Goal: Contribute content

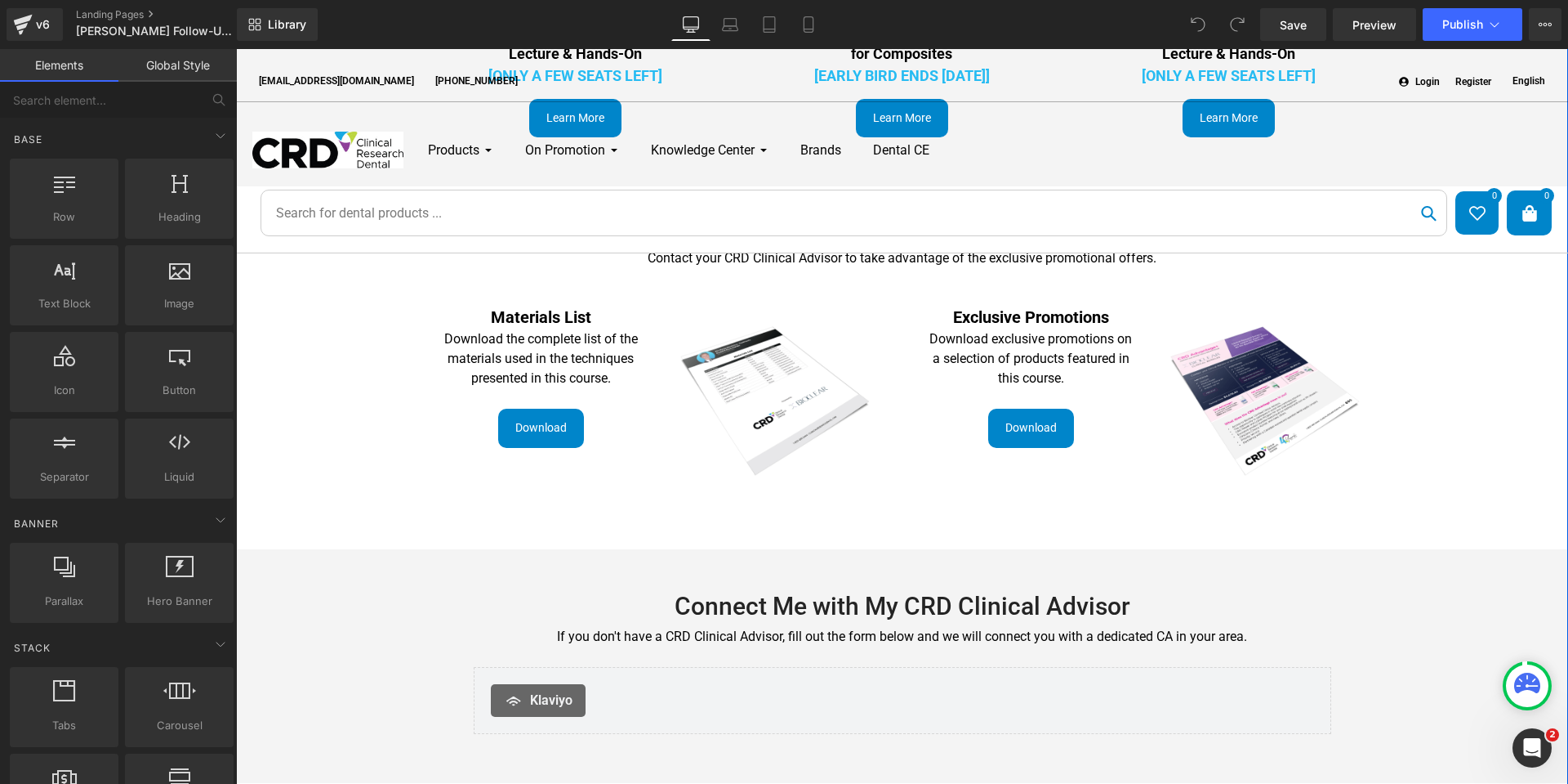
scroll to position [1062, 0]
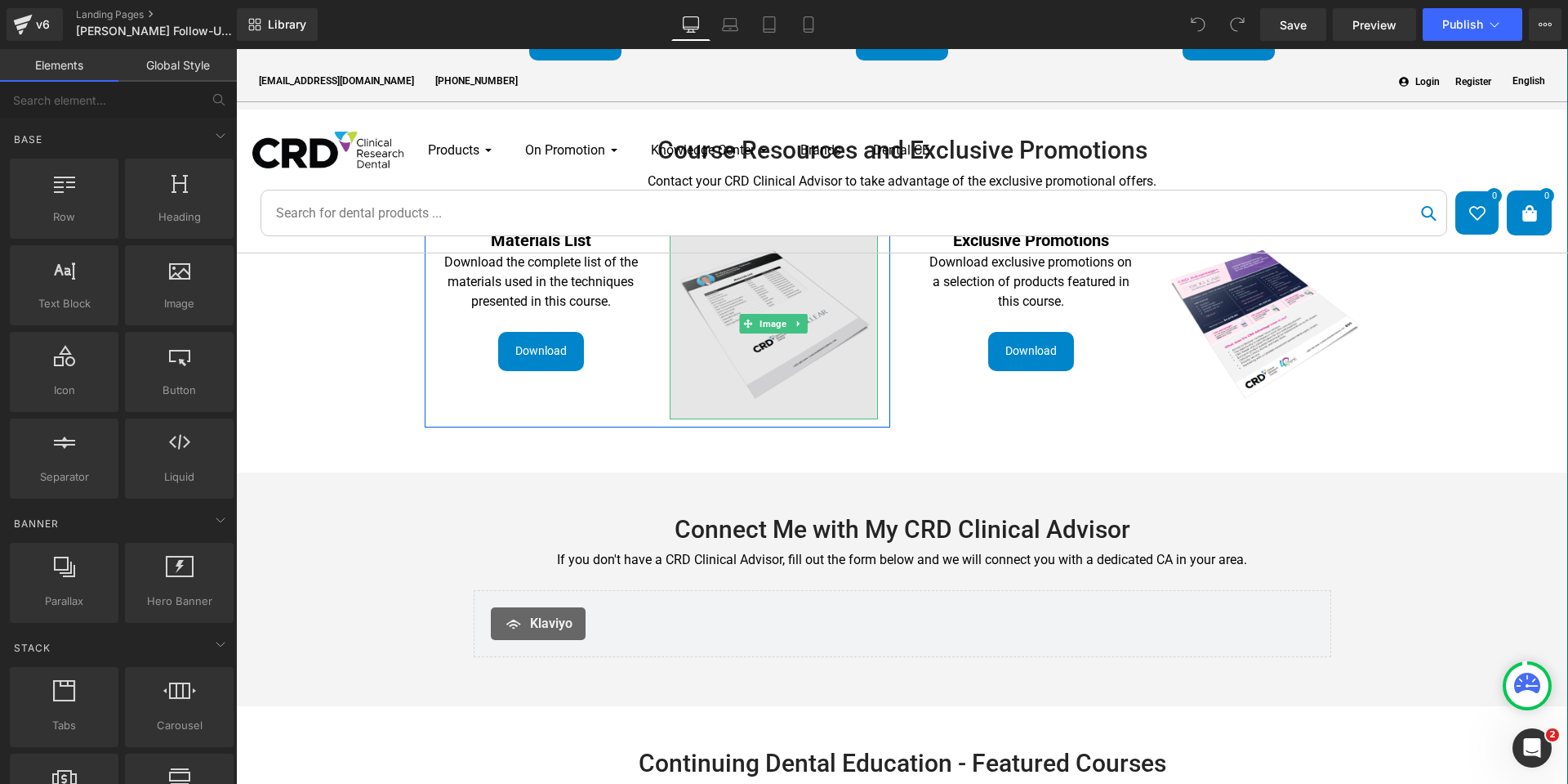
click at [817, 317] on img at bounding box center [773, 323] width 208 height 191
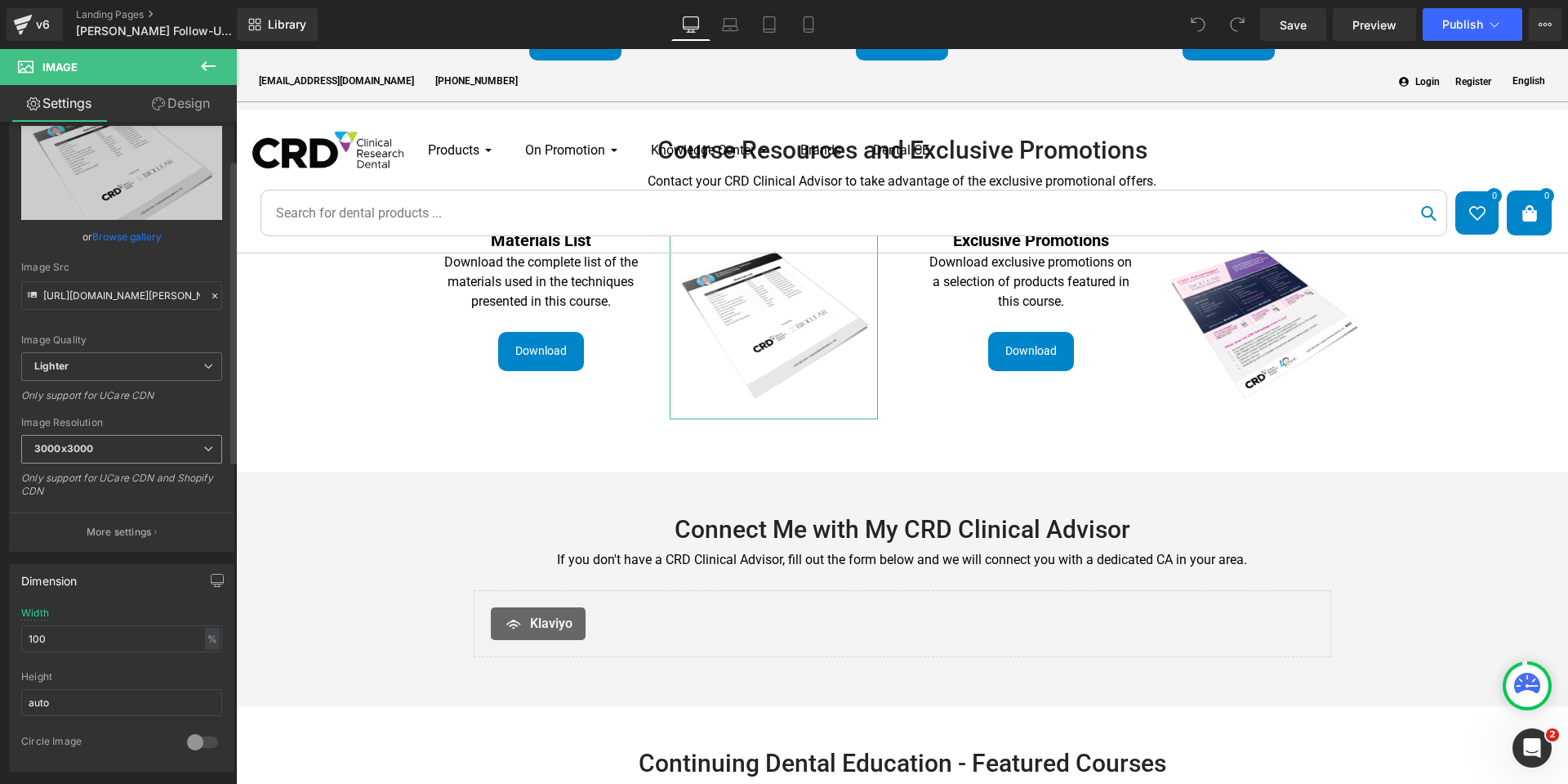
scroll to position [408, 0]
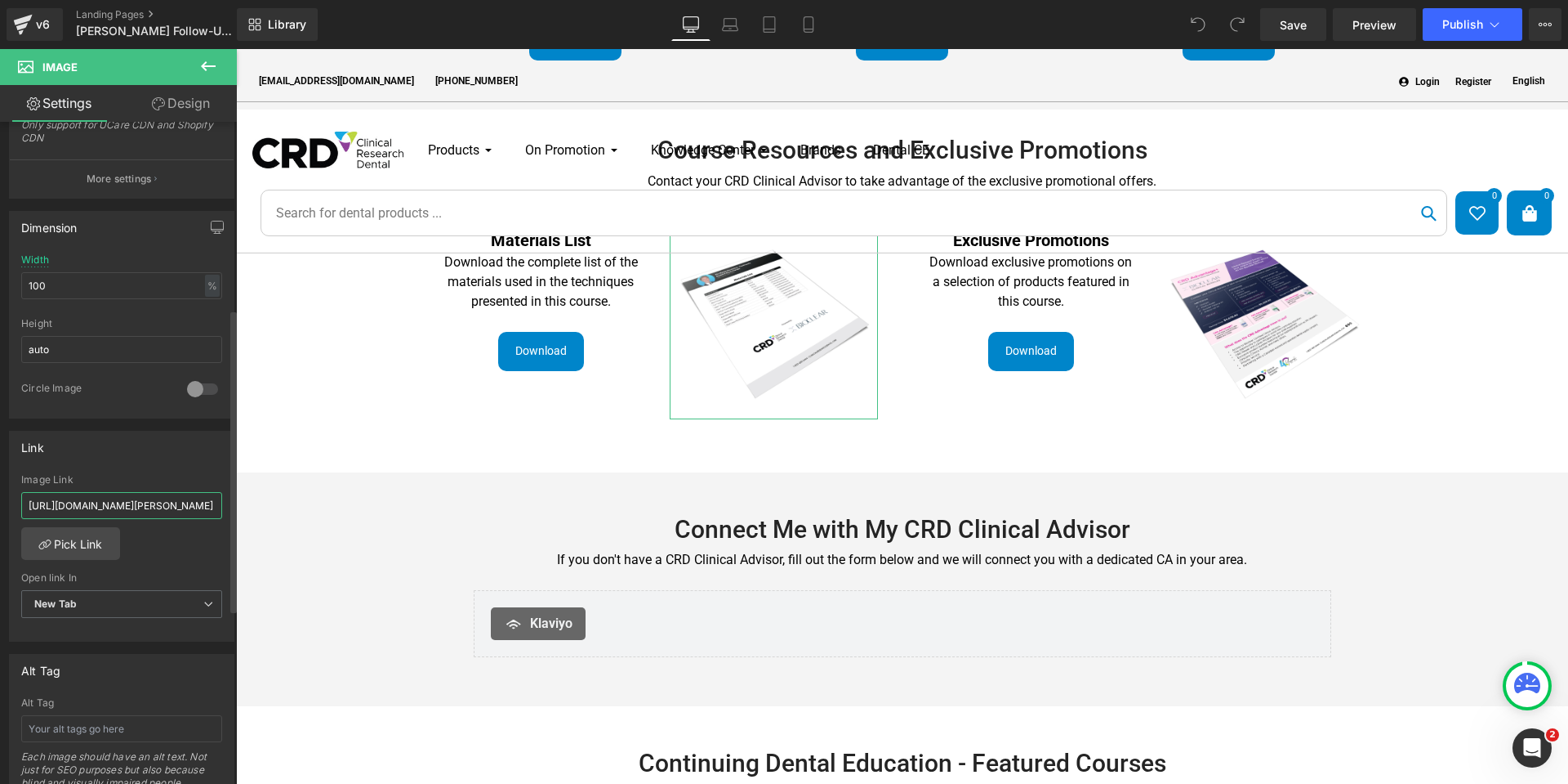
click at [111, 510] on input "[URL][DOMAIN_NAME][PERSON_NAME]" at bounding box center [122, 505] width 201 height 27
paste input "_d3940409-39d5-4e01-bbf3-b6e3b421e5a4.pdf?v=1758651762"
type input "[URL][DOMAIN_NAME][PERSON_NAME]"
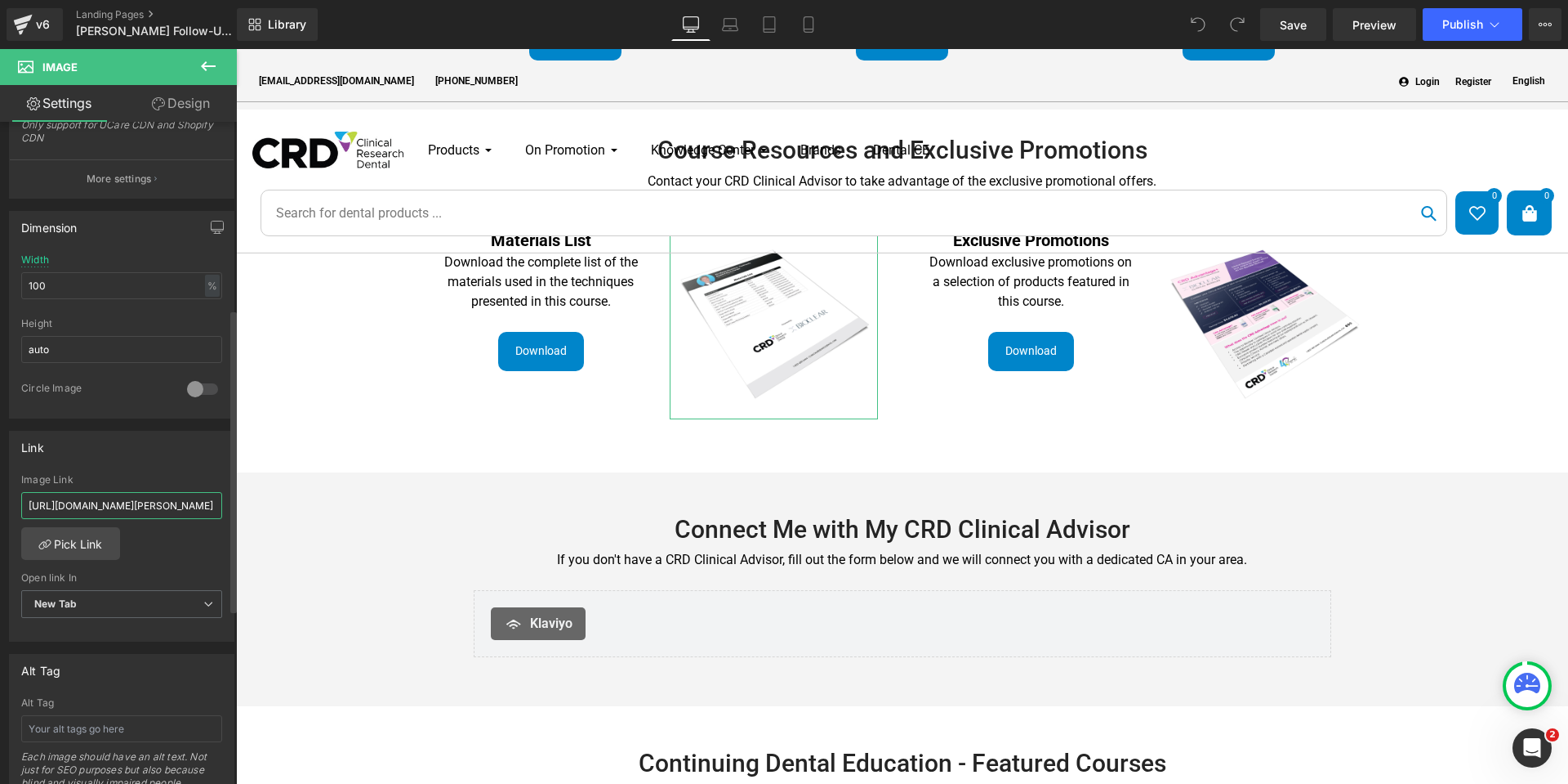
scroll to position [0, 469]
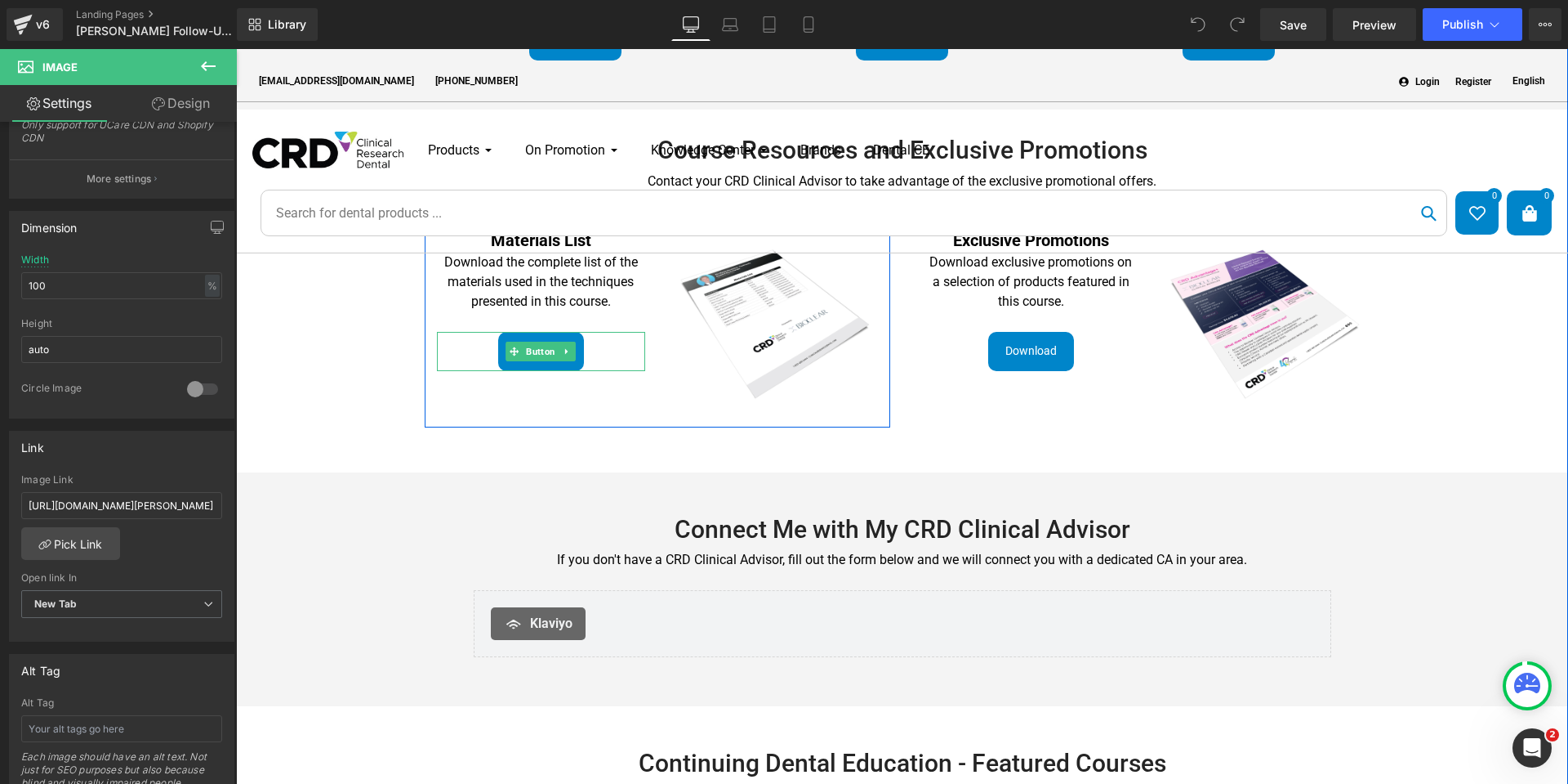
click at [599, 347] on div "Download" at bounding box center [540, 351] width 208 height 39
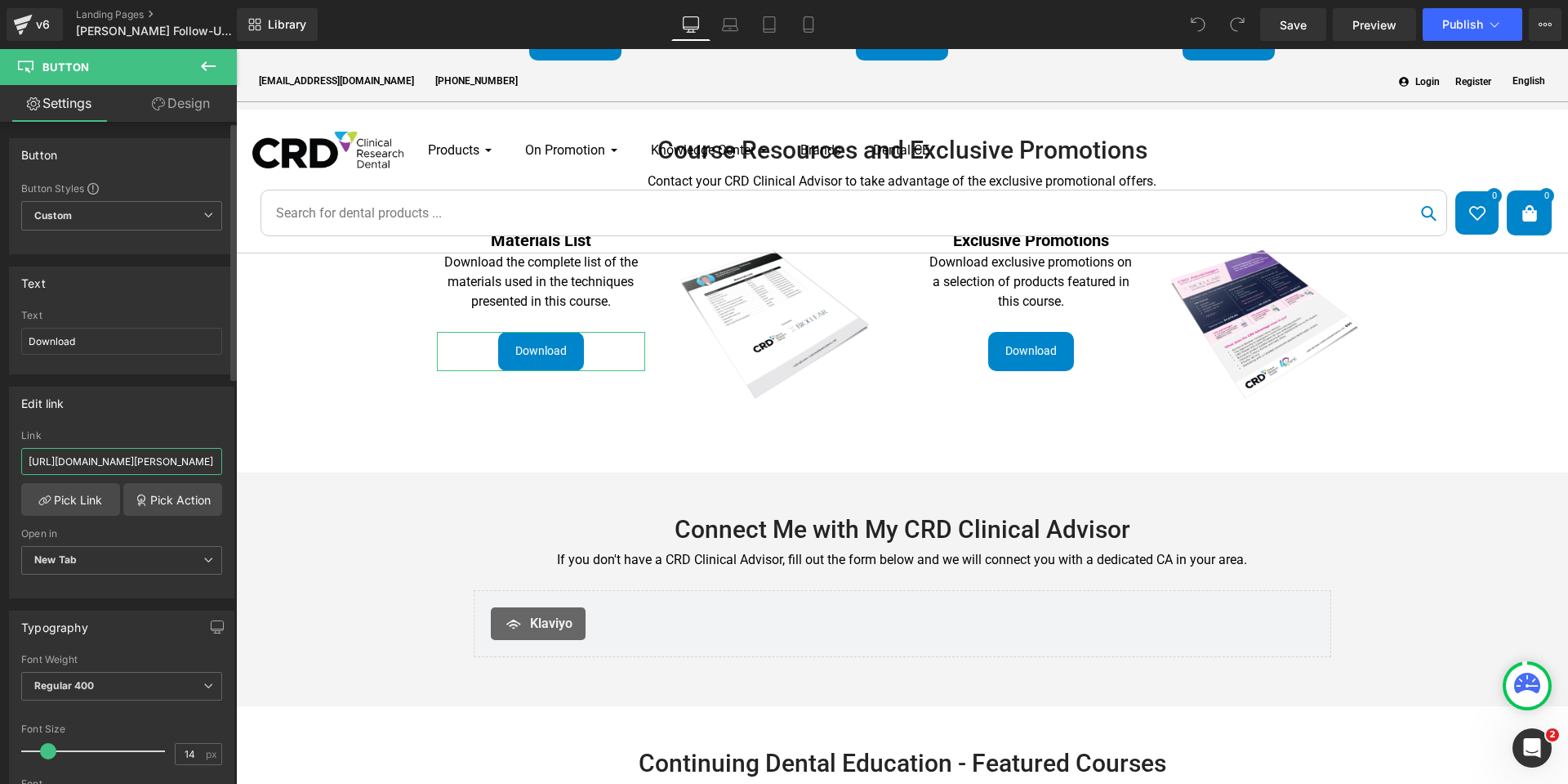
click at [109, 466] on input "[URL][DOMAIN_NAME][PERSON_NAME]" at bounding box center [122, 461] width 201 height 27
type input "[URL][DOMAIN_NAME][PERSON_NAME]"
click at [1298, 25] on span "Save" at bounding box center [1292, 25] width 27 height 17
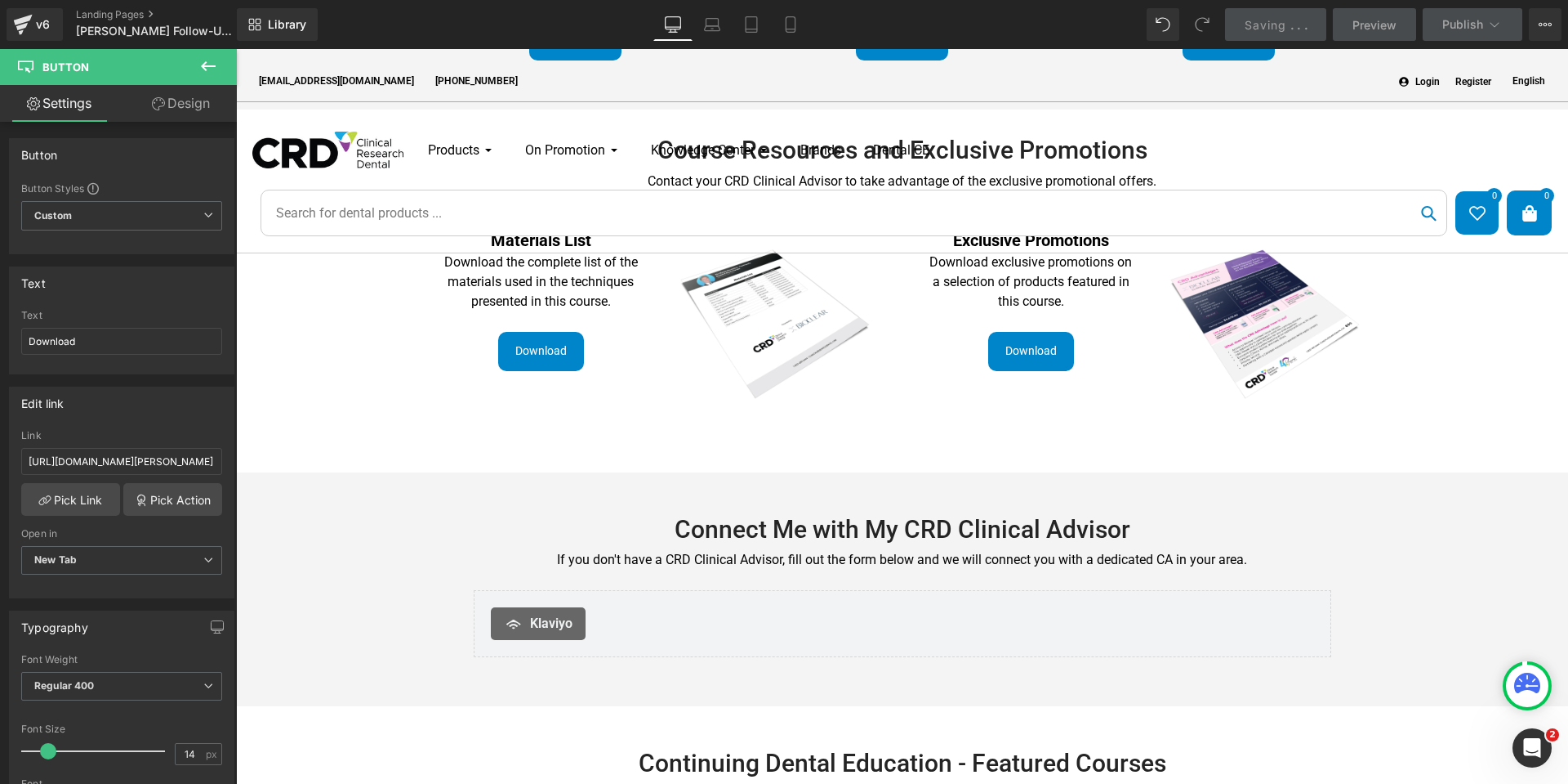
scroll to position [0, 0]
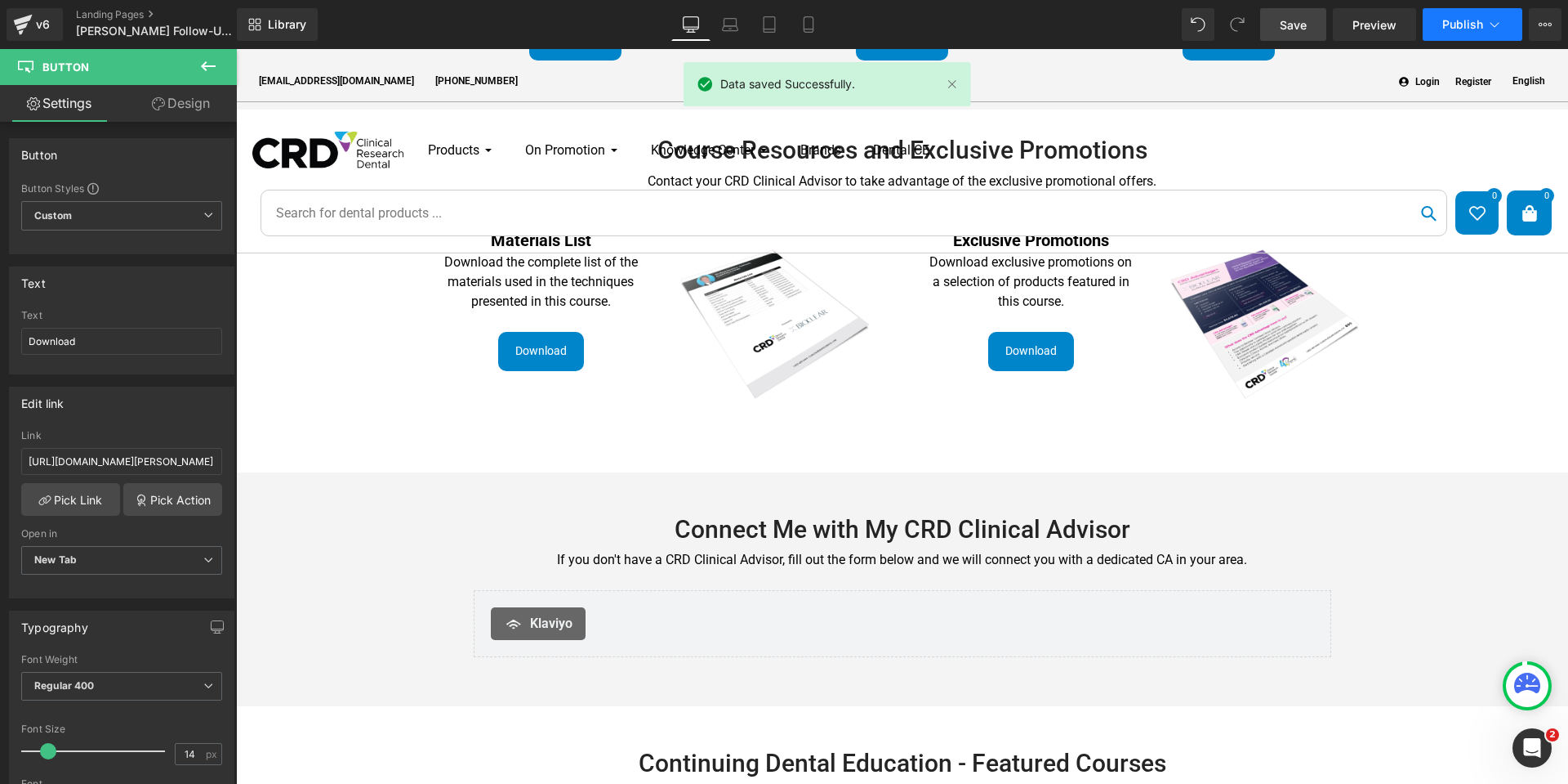
click at [1460, 33] on button "Publish" at bounding box center [1472, 24] width 100 height 33
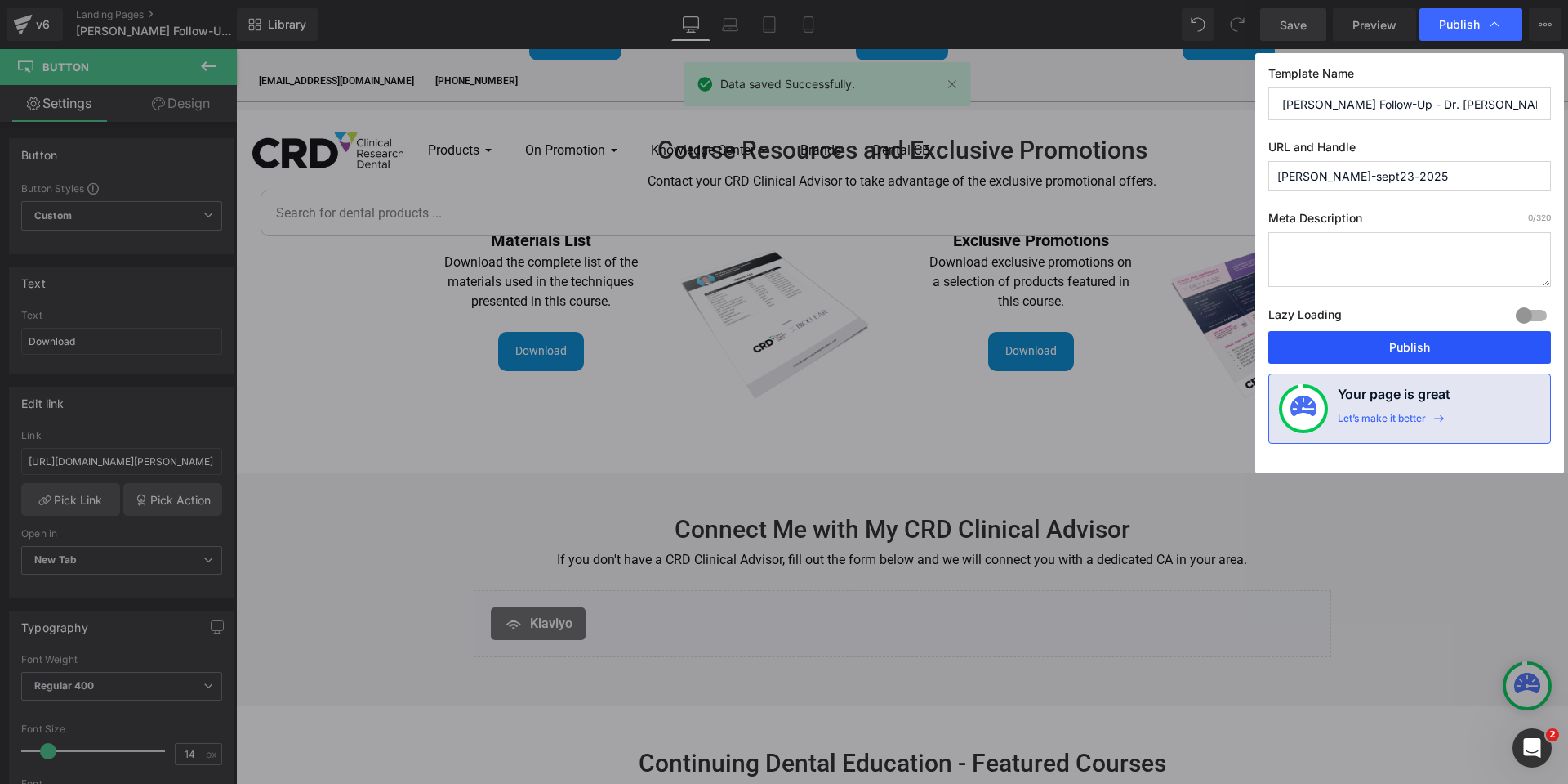
click at [1381, 340] on button "Publish" at bounding box center [1409, 347] width 282 height 33
